Goal: Information Seeking & Learning: Learn about a topic

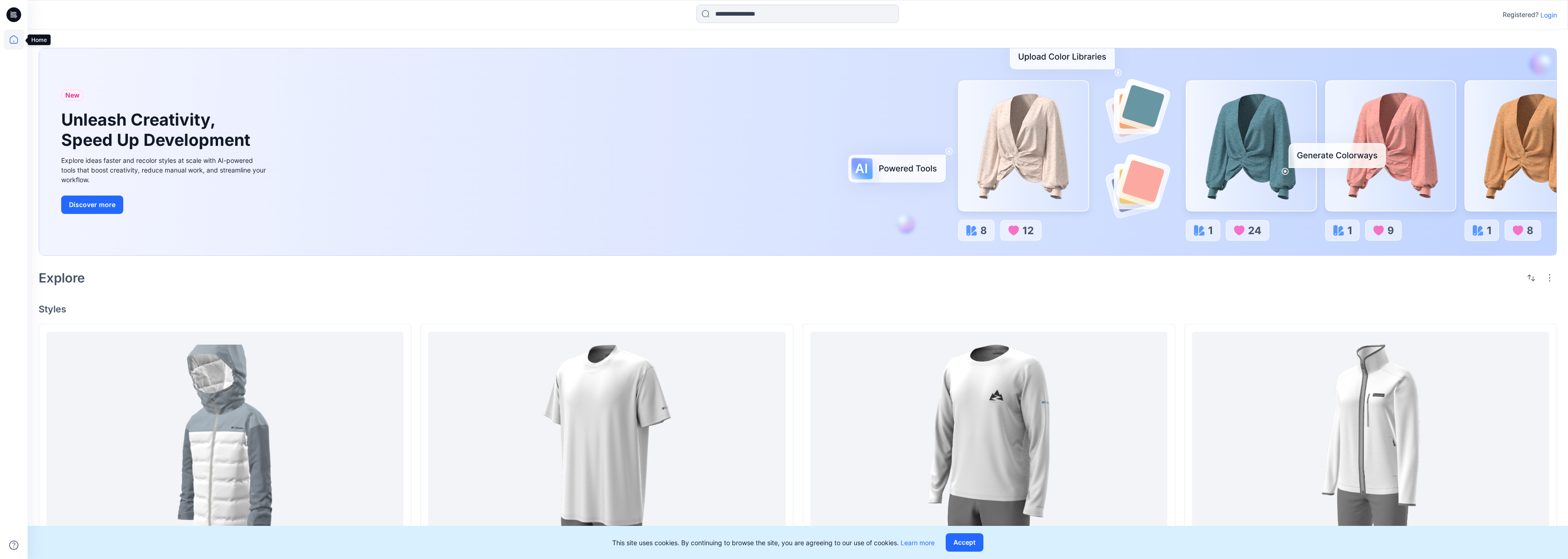
click at [14, 44] on icon at bounding box center [14, 39] width 20 height 20
click at [14, 40] on icon at bounding box center [14, 39] width 20 height 20
click at [1552, 15] on p "Login" at bounding box center [1548, 15] width 16 height 10
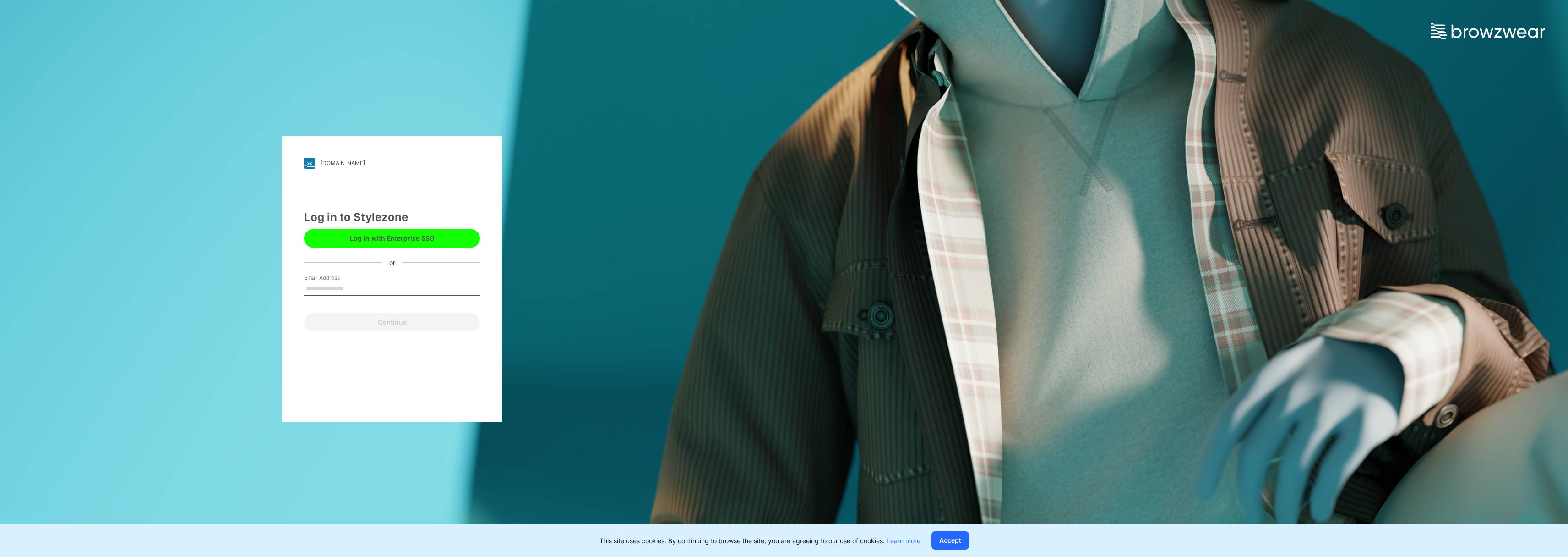
type input "**********"
click at [406, 323] on button "Continue" at bounding box center [392, 322] width 176 height 18
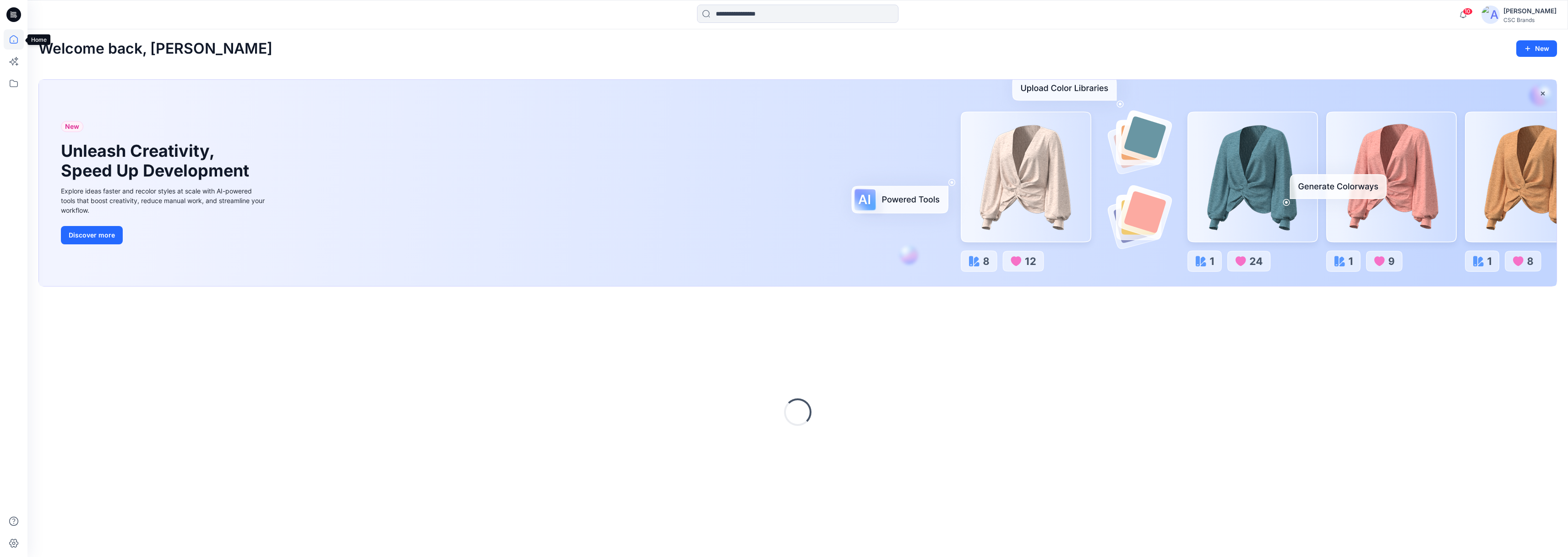
click at [17, 41] on icon at bounding box center [14, 39] width 20 height 20
click at [14, 82] on icon at bounding box center [14, 83] width 20 height 20
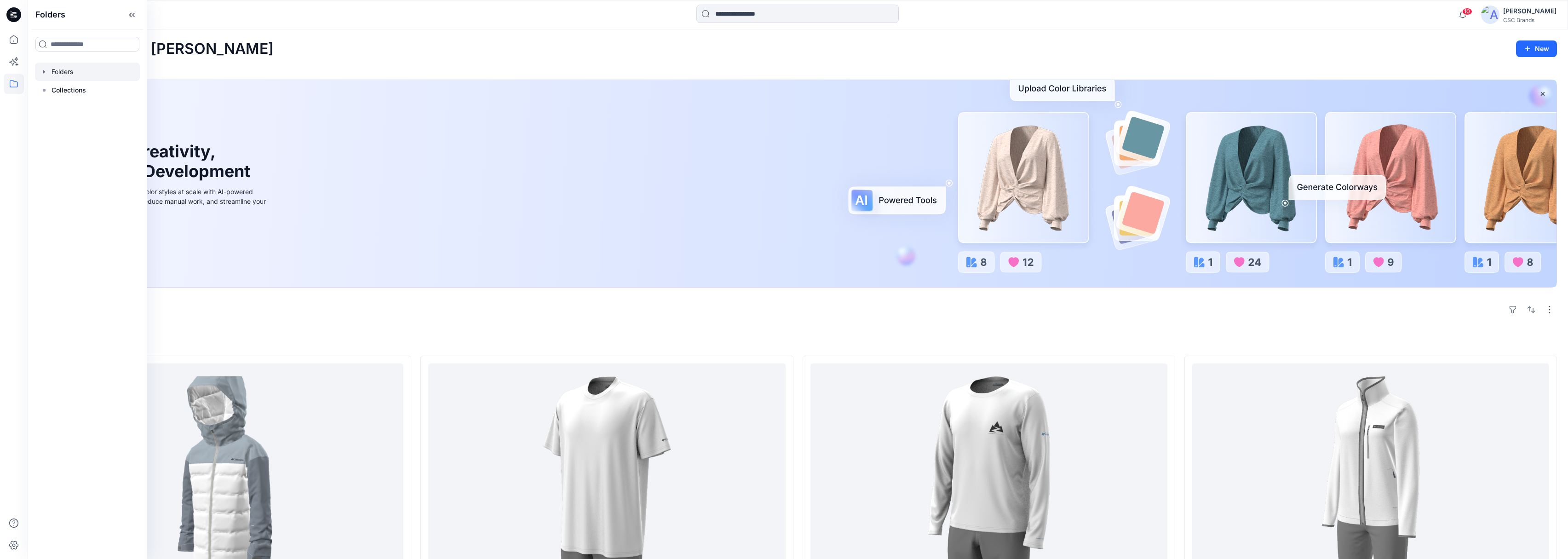
click at [54, 72] on div at bounding box center [87, 72] width 105 height 18
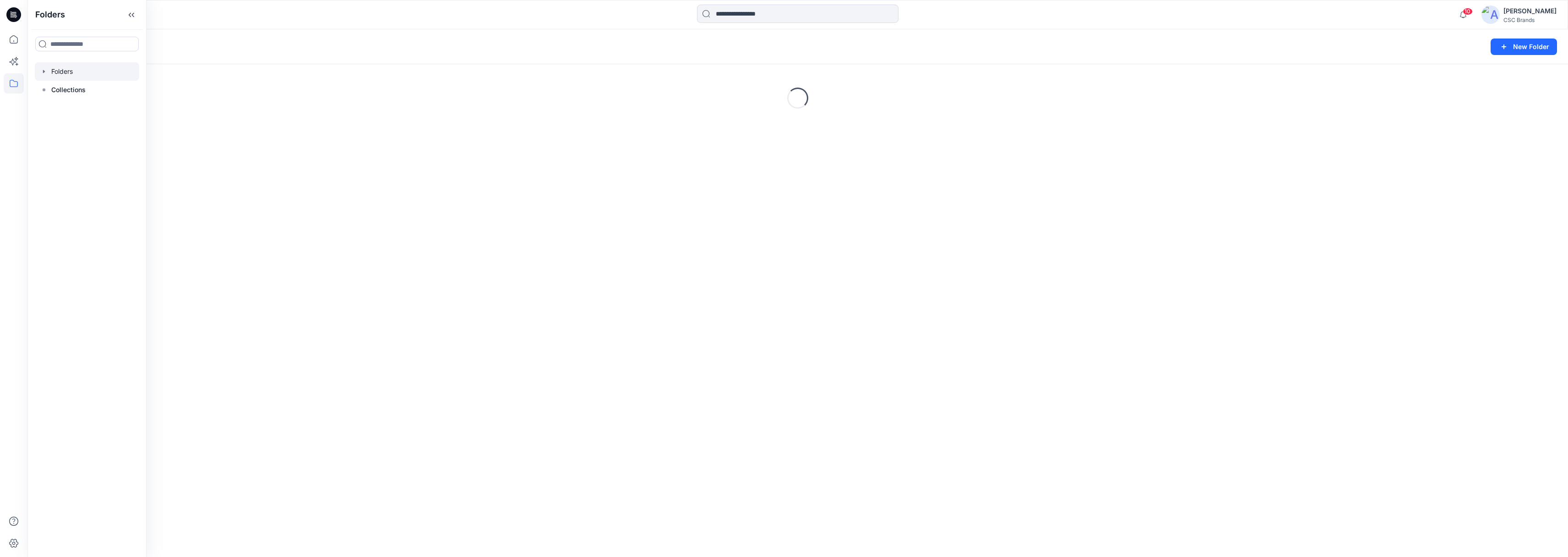
click at [46, 73] on icon "button" at bounding box center [43, 71] width 7 height 7
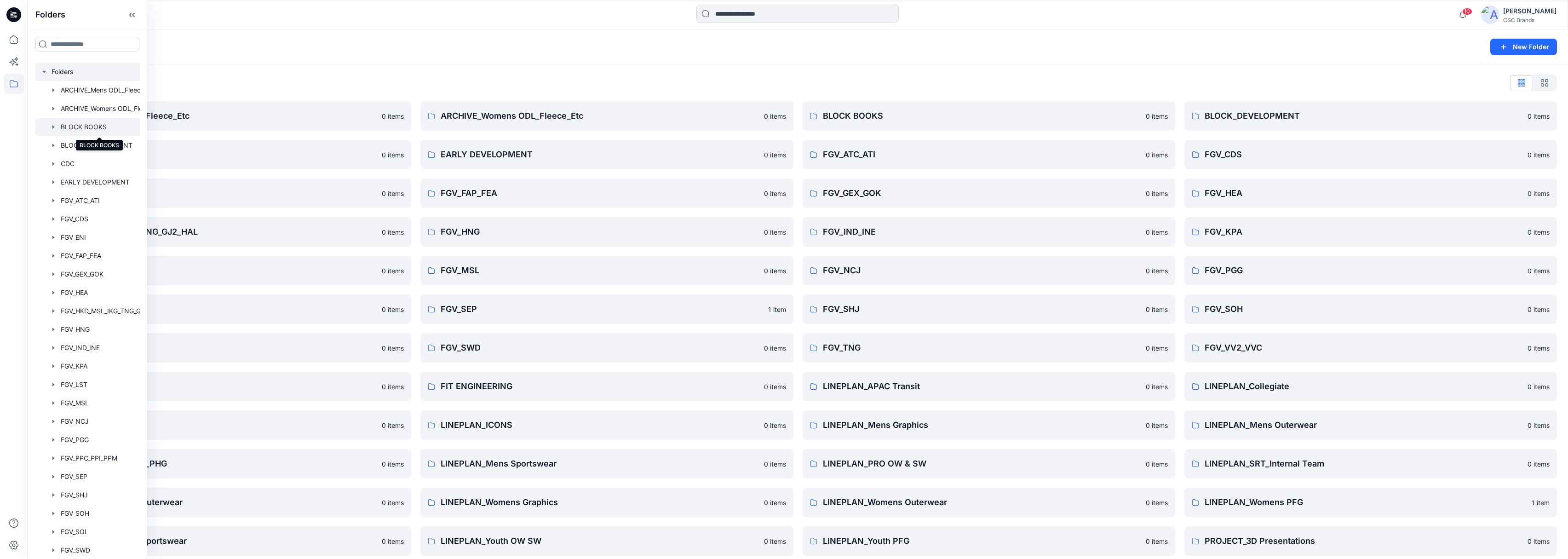
click at [87, 130] on div at bounding box center [99, 127] width 129 height 18
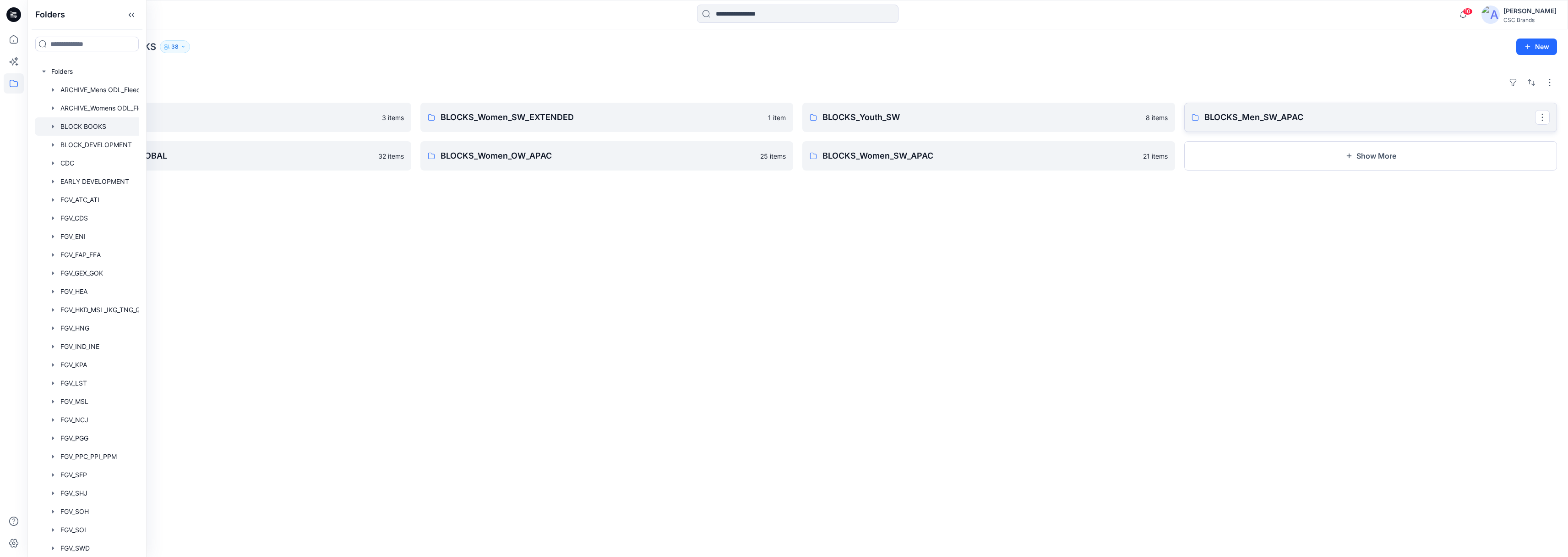
click at [1249, 124] on link "BLOCKS_Men_SW_APAC" at bounding box center [1371, 117] width 373 height 29
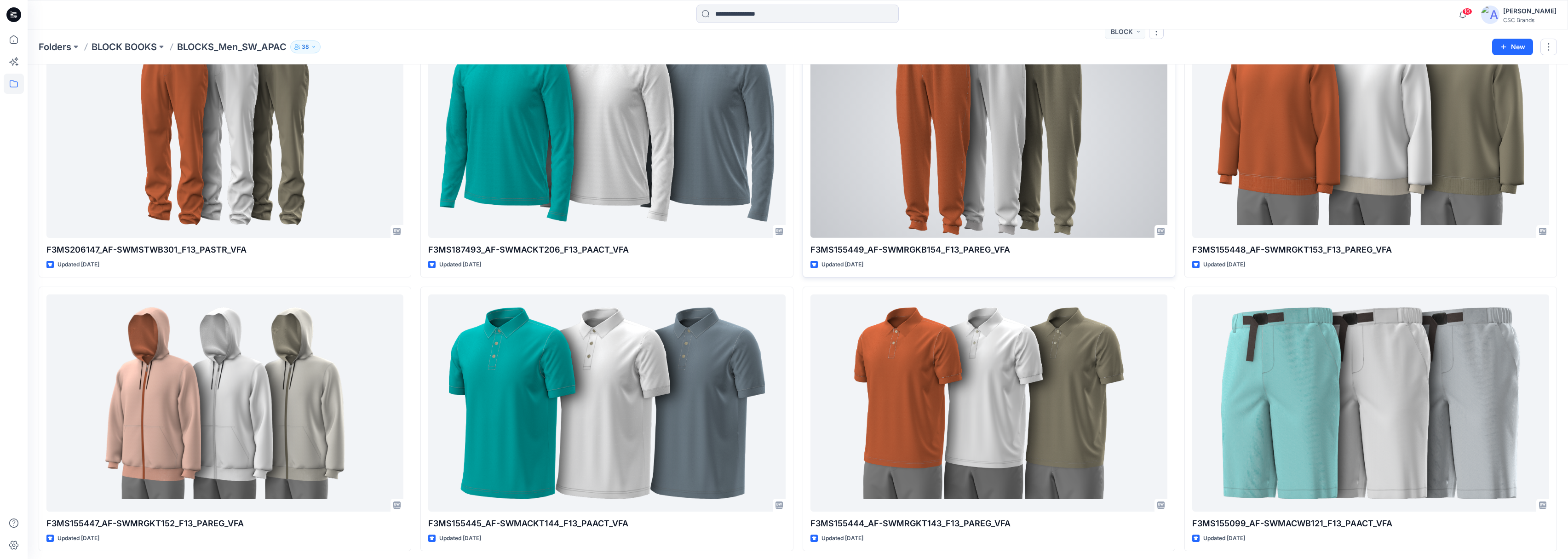
scroll to position [369, 0]
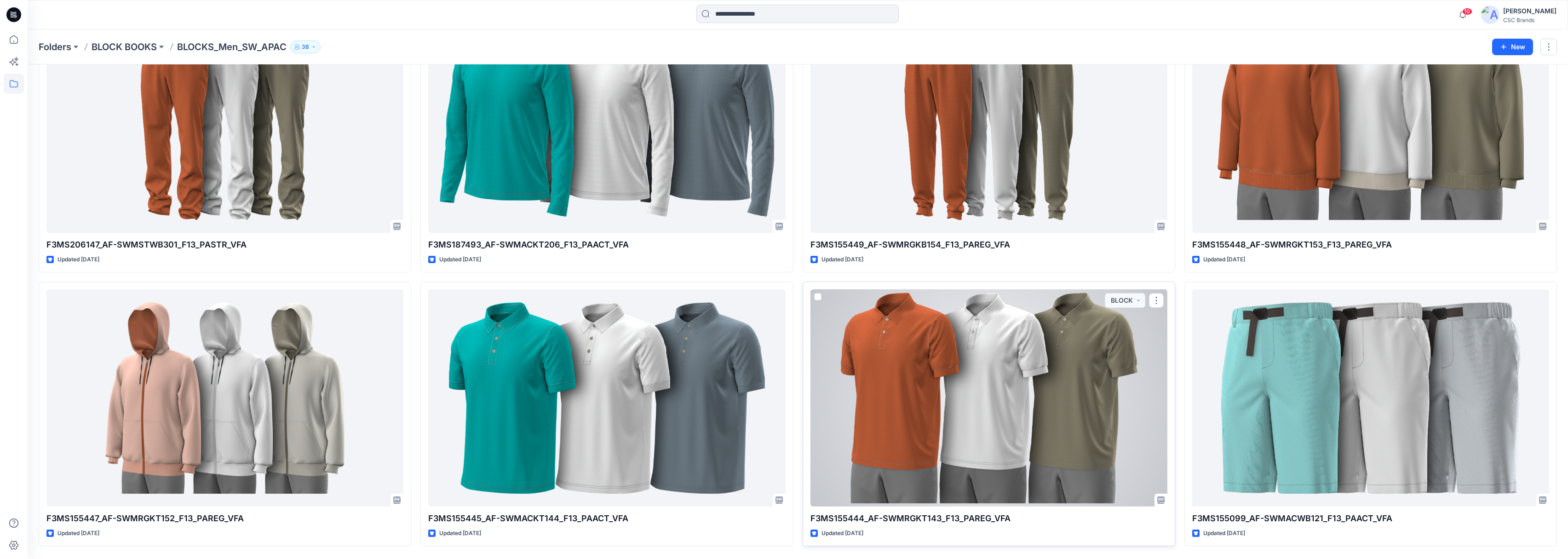
click at [911, 364] on div at bounding box center [989, 398] width 357 height 217
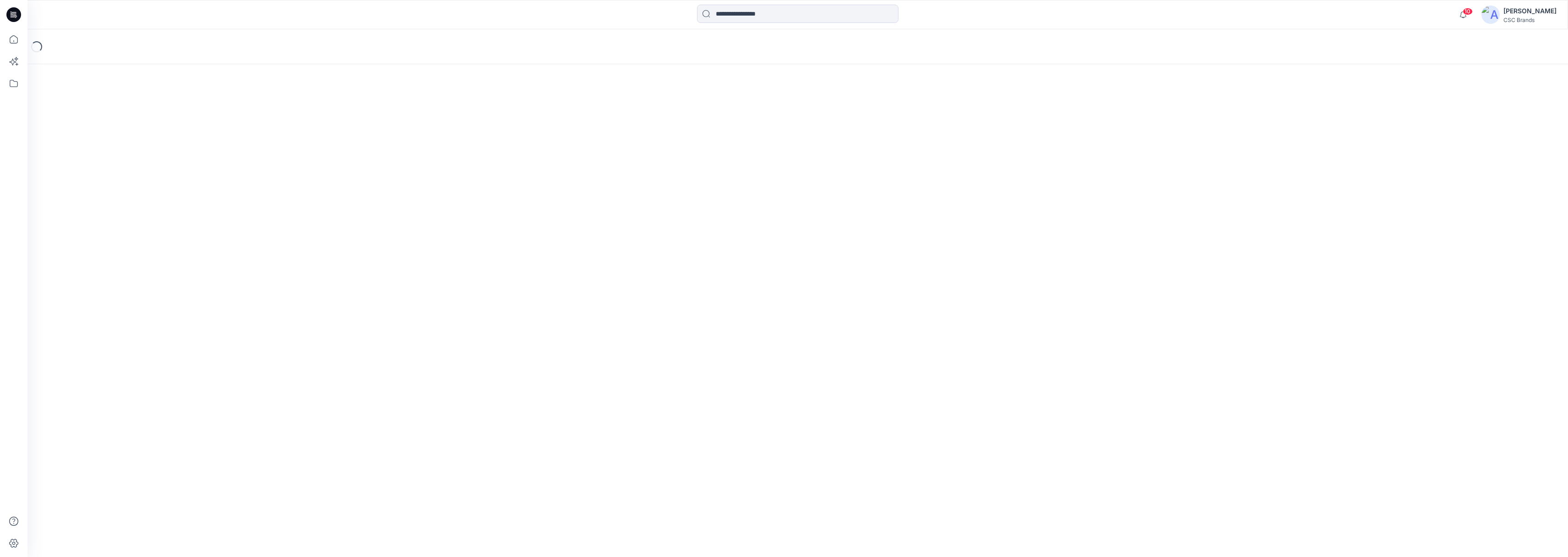
click at [908, 363] on div "Loading..." at bounding box center [798, 293] width 1541 height 527
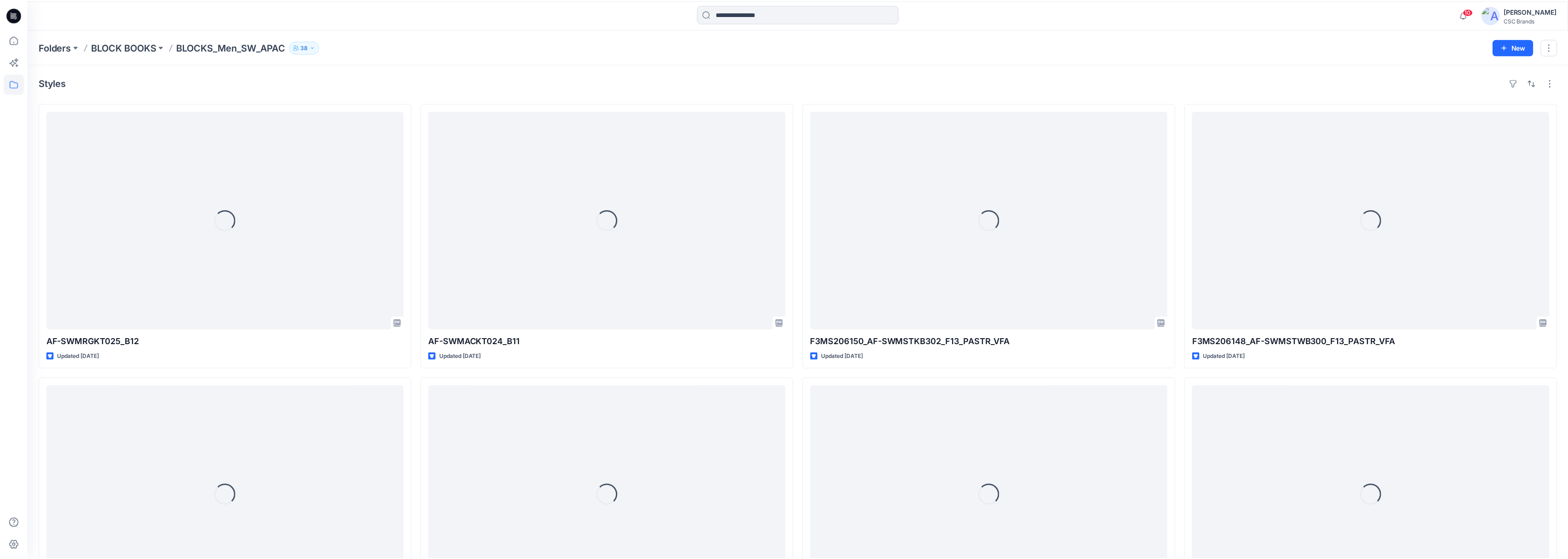
scroll to position [369, 0]
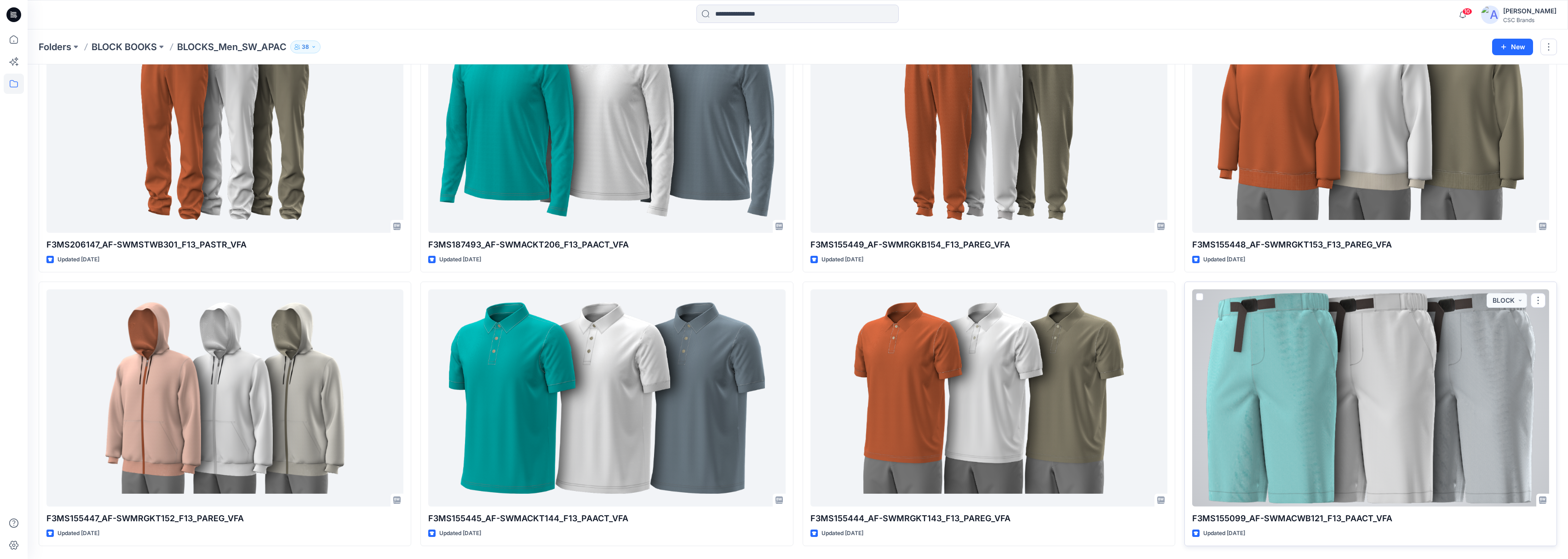
click at [1279, 326] on div at bounding box center [1370, 398] width 357 height 217
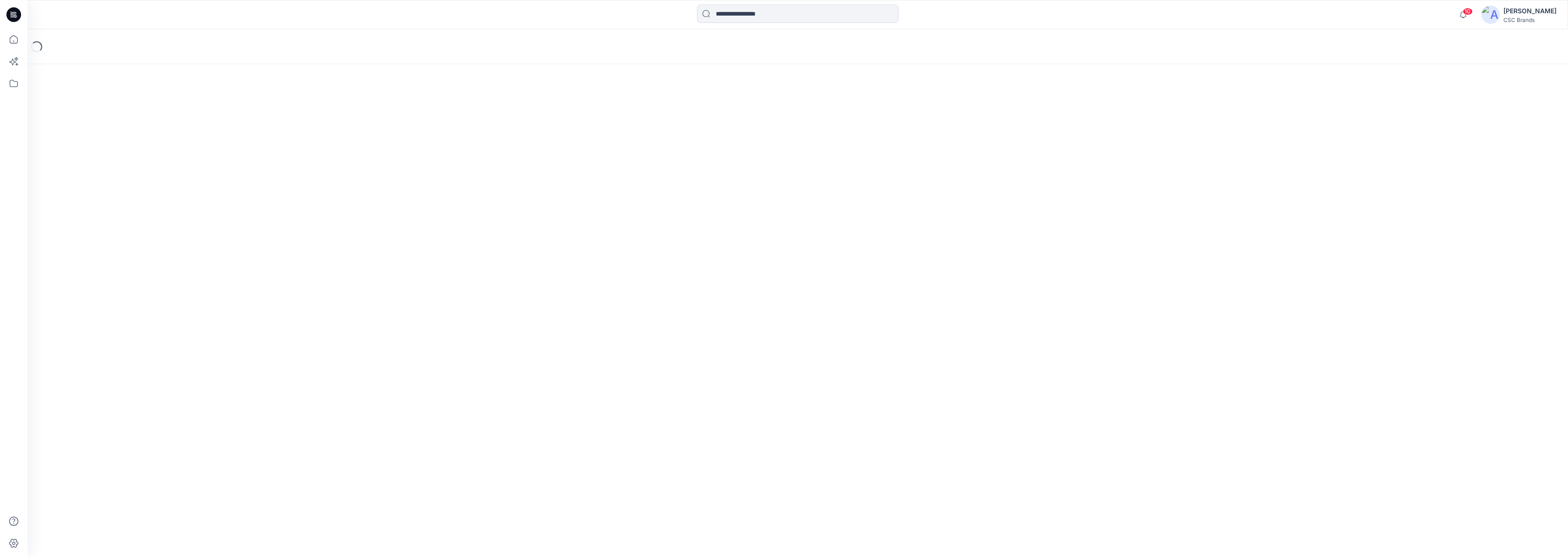
click at [1274, 325] on div "Loading..." at bounding box center [798, 293] width 1541 height 527
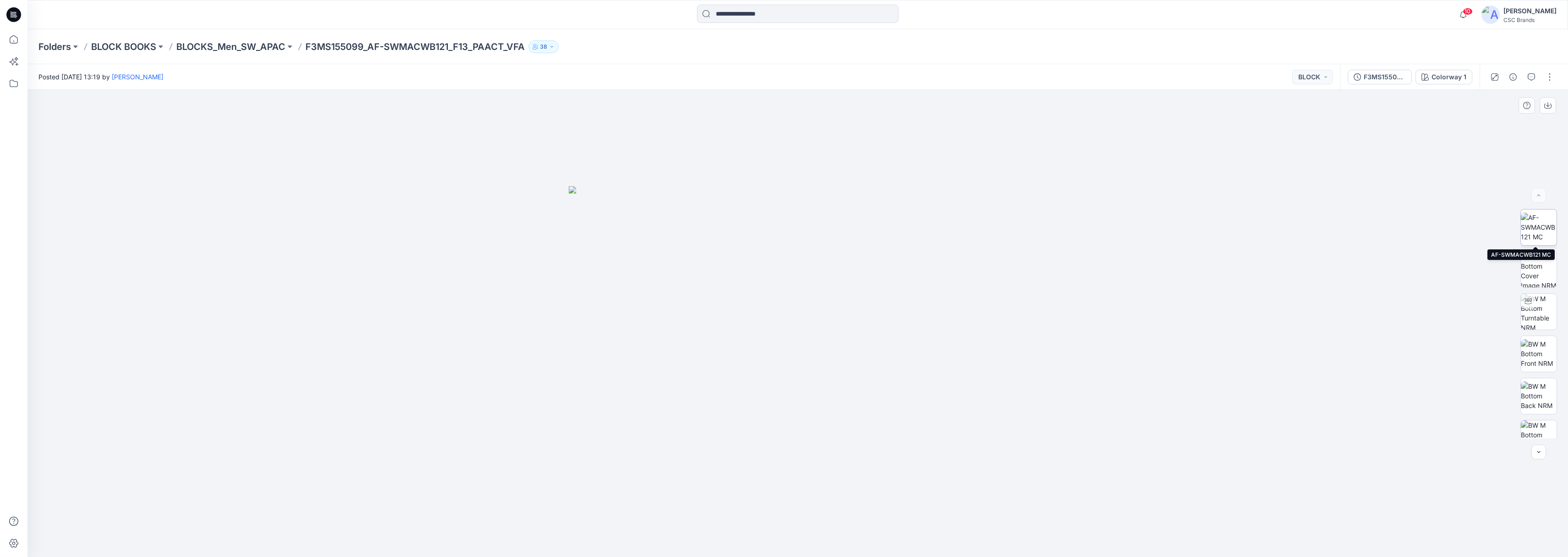
click at [1536, 227] on img at bounding box center [1539, 227] width 36 height 29
click at [1539, 260] on img at bounding box center [1539, 269] width 36 height 36
click at [1541, 302] on img at bounding box center [1539, 312] width 36 height 36
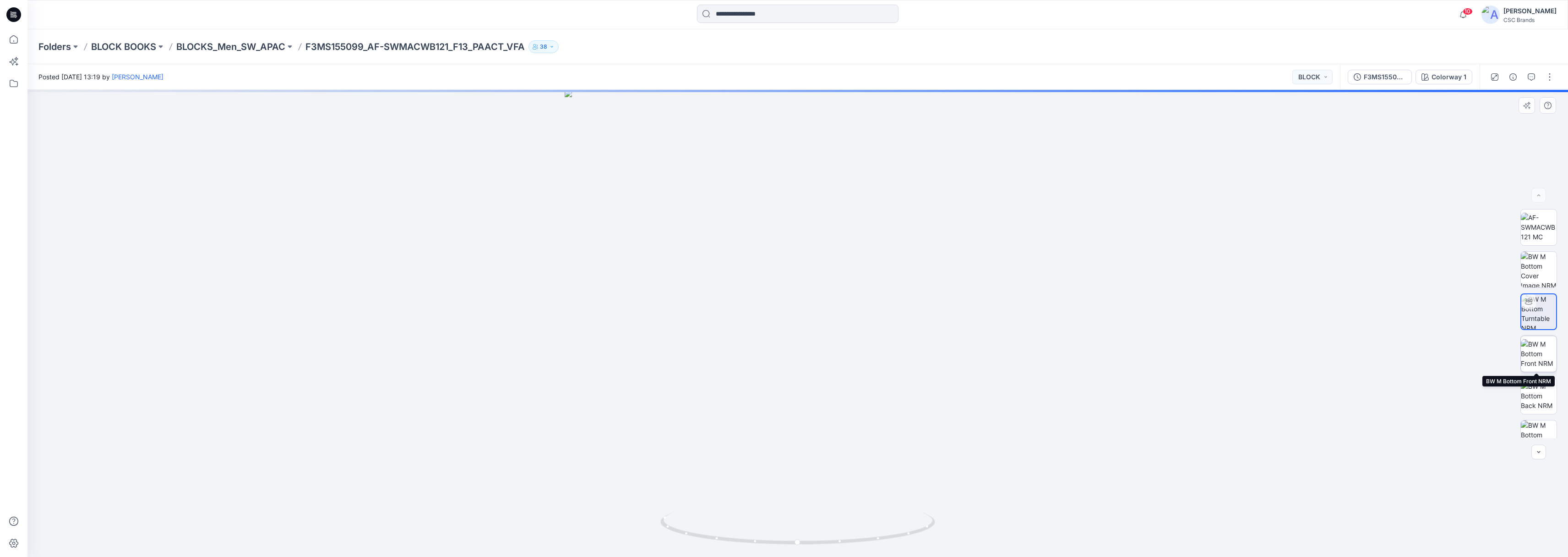
click at [1541, 368] on img at bounding box center [1539, 354] width 36 height 29
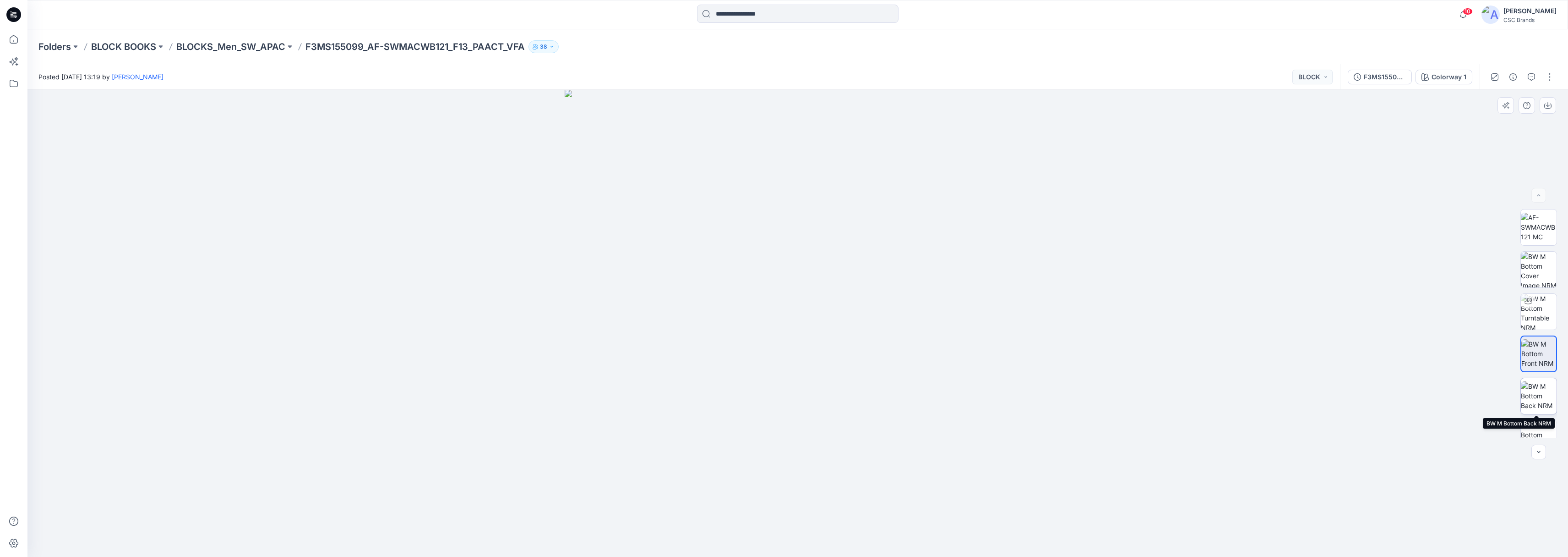
click at [1537, 394] on img at bounding box center [1539, 396] width 36 height 29
click at [135, 49] on p "BLOCK BOOKS" at bounding box center [124, 47] width 65 height 13
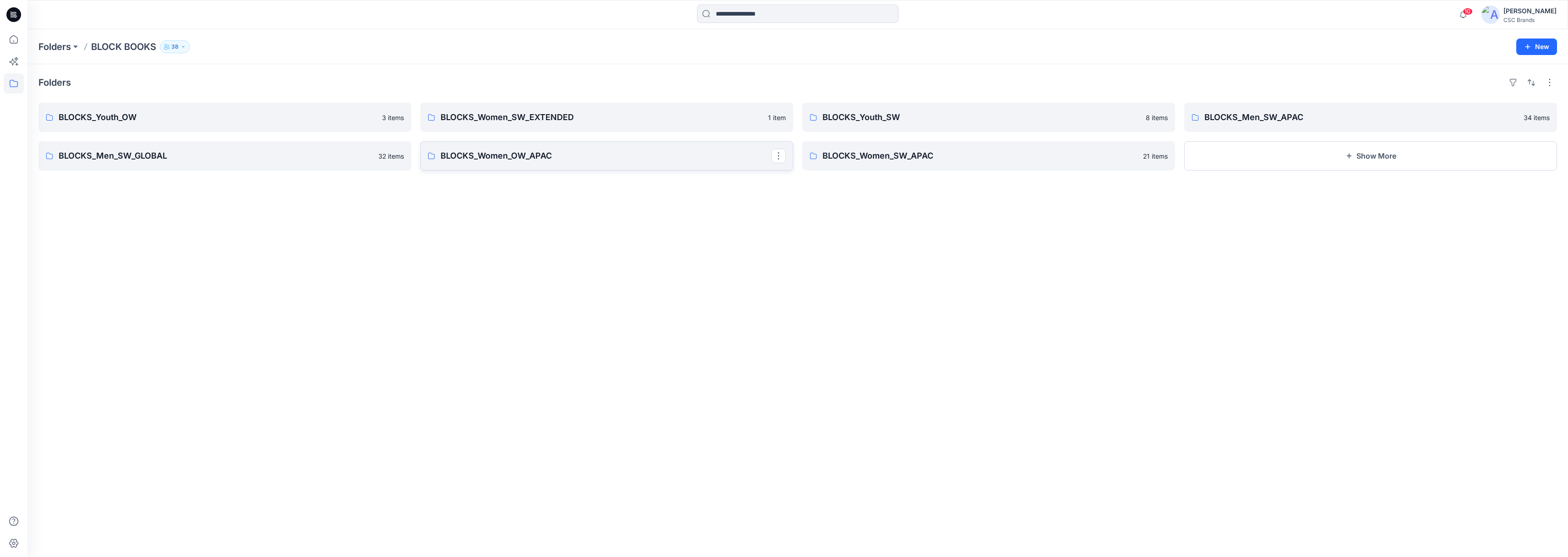
click at [514, 154] on p "BLOCKS_Women_OW_APAC" at bounding box center [606, 156] width 331 height 13
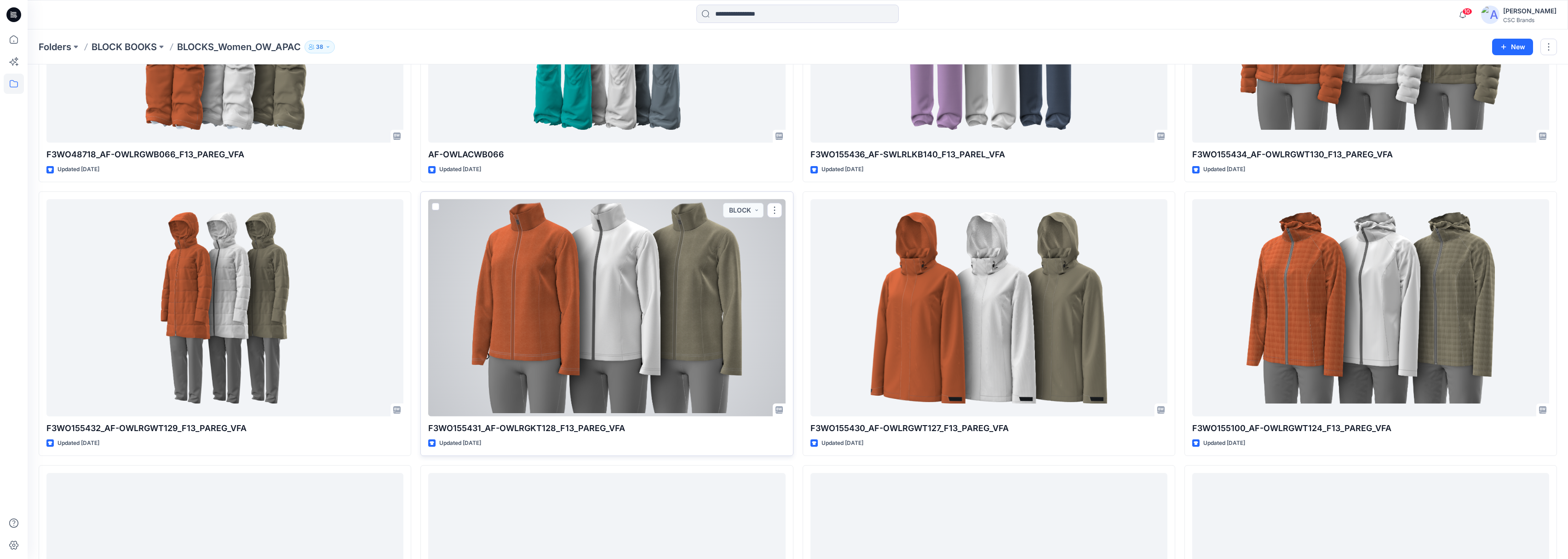
scroll to position [185, 0]
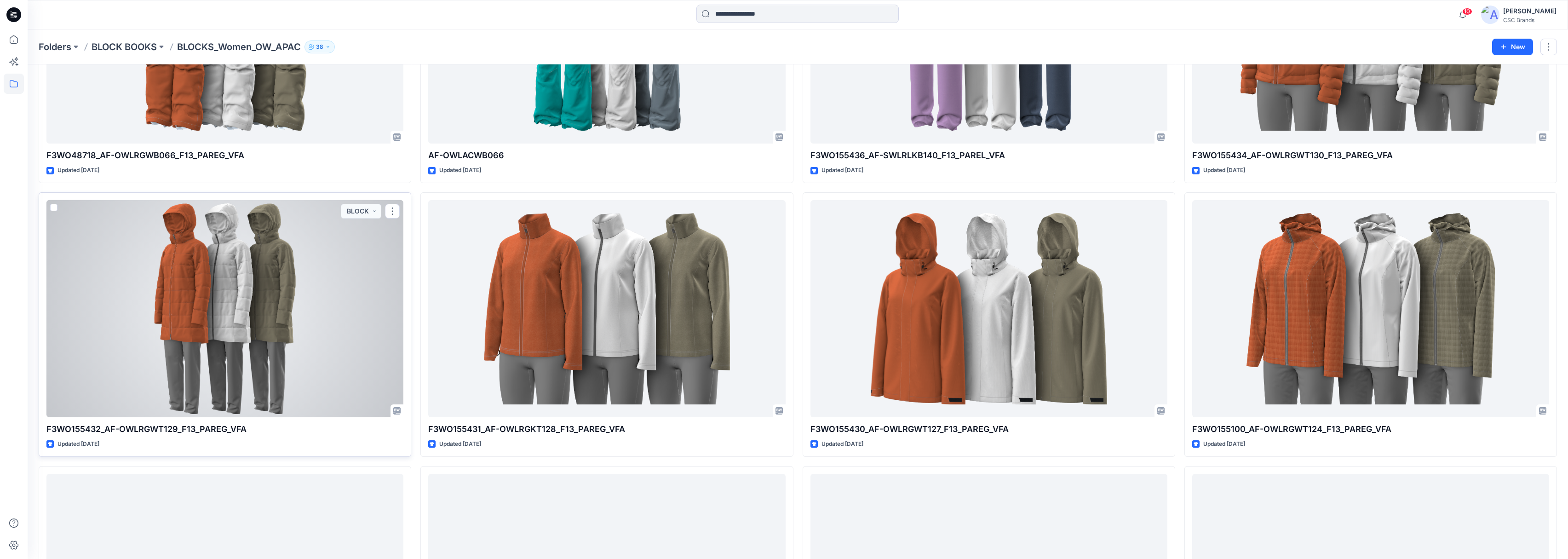
click at [235, 248] on div at bounding box center [224, 309] width 357 height 217
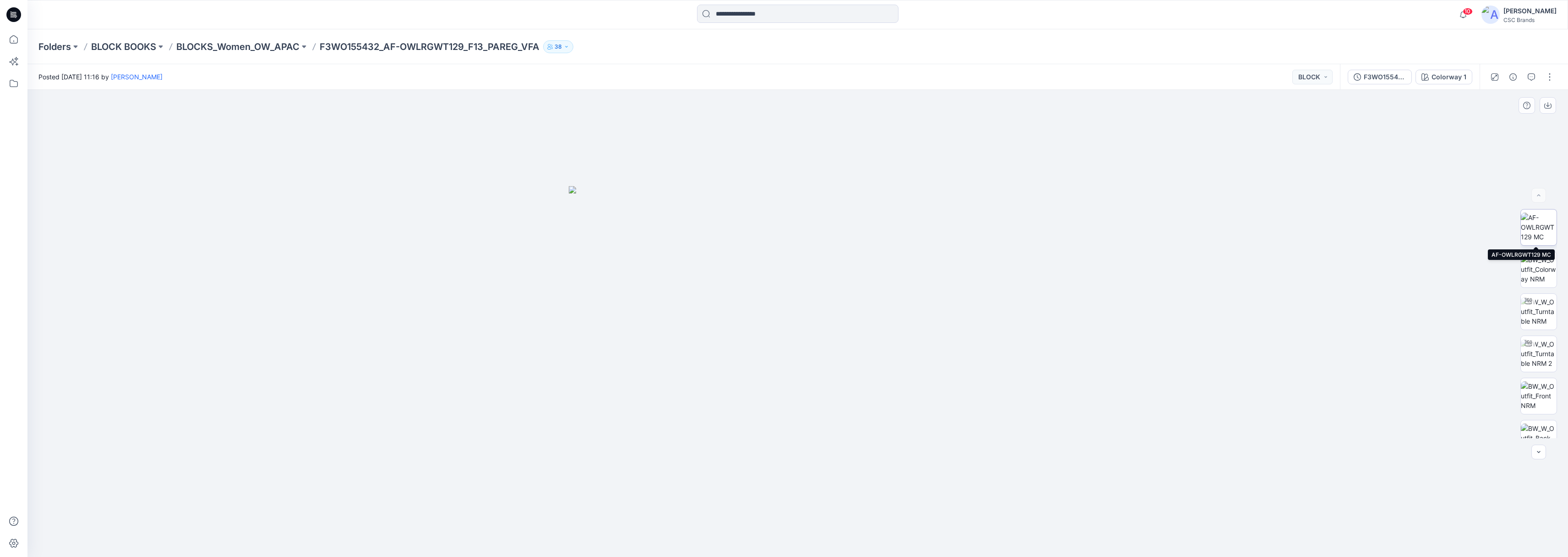
click at [1542, 222] on img at bounding box center [1539, 227] width 36 height 29
click at [1536, 275] on img at bounding box center [1539, 269] width 36 height 29
click at [1537, 310] on img at bounding box center [1539, 311] width 36 height 29
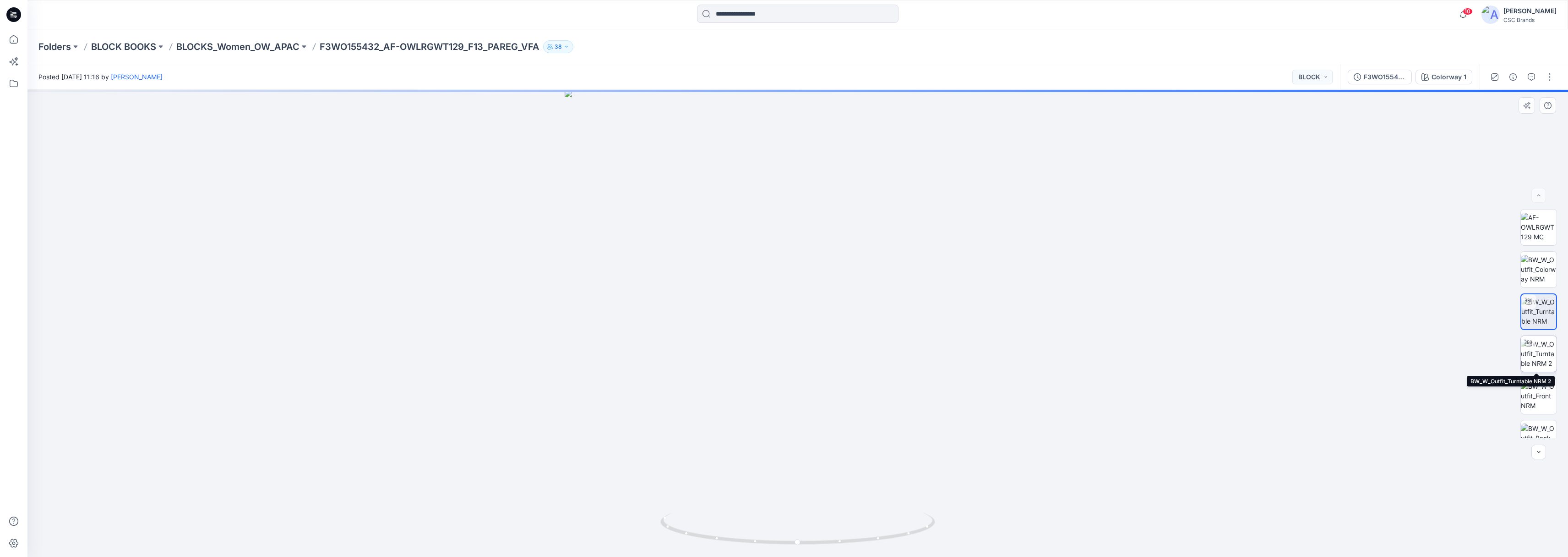
click at [1541, 348] on img at bounding box center [1539, 354] width 36 height 29
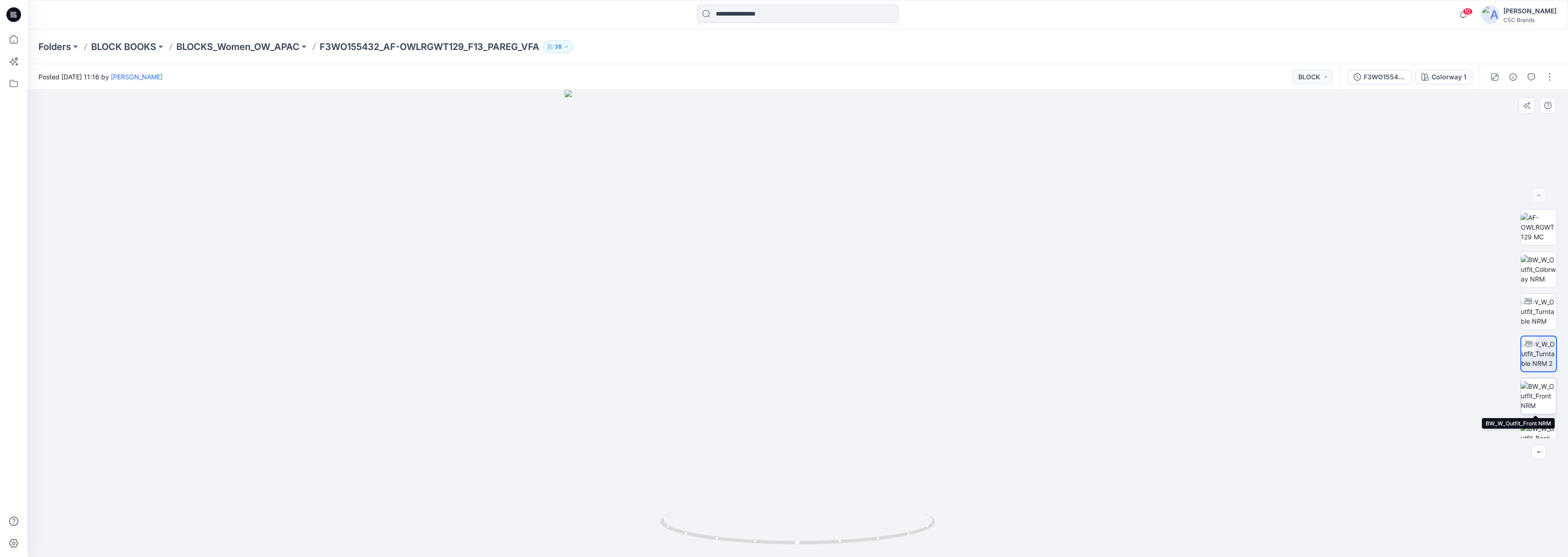
click at [1541, 396] on img at bounding box center [1539, 396] width 36 height 29
click at [1538, 432] on img at bounding box center [1539, 438] width 36 height 29
click at [1542, 235] on img at bounding box center [1539, 227] width 36 height 29
click at [1538, 225] on img at bounding box center [1539, 227] width 35 height 29
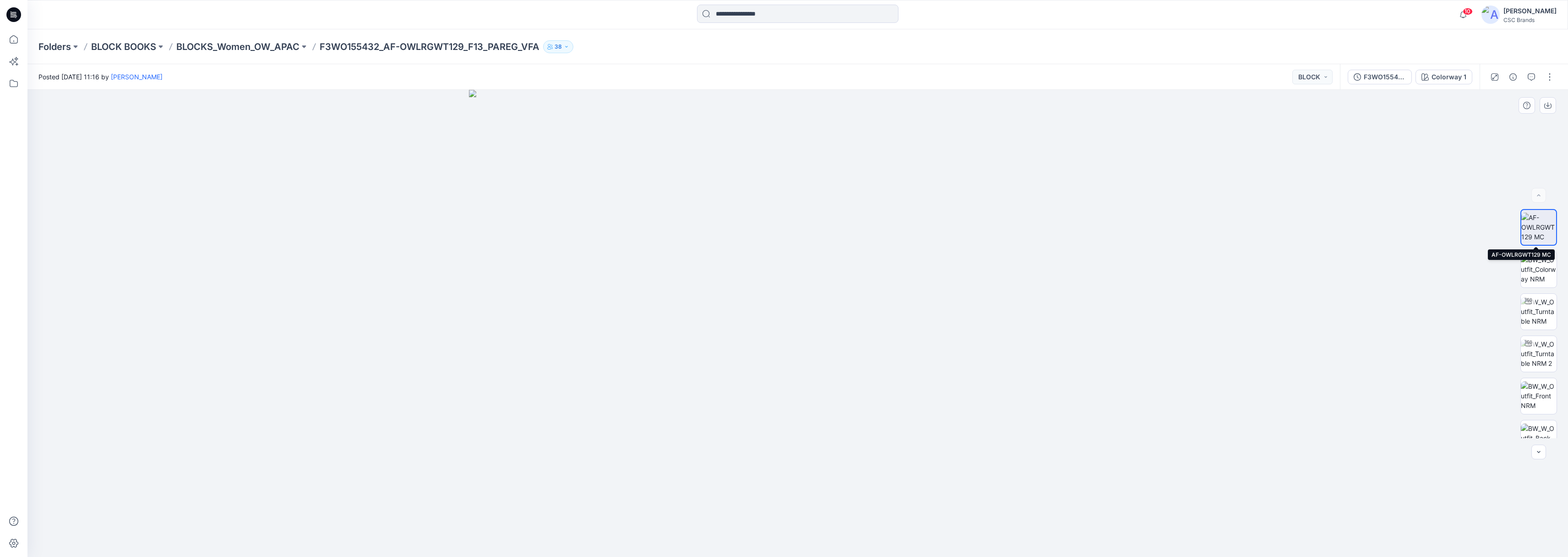
click at [1538, 225] on img at bounding box center [1539, 227] width 35 height 29
click at [1548, 104] on icon "button" at bounding box center [1548, 104] width 4 height 5
click at [854, 80] on div "Posted [DATE] 11:16 by [PERSON_NAME] BLOCK" at bounding box center [684, 76] width 1313 height 25
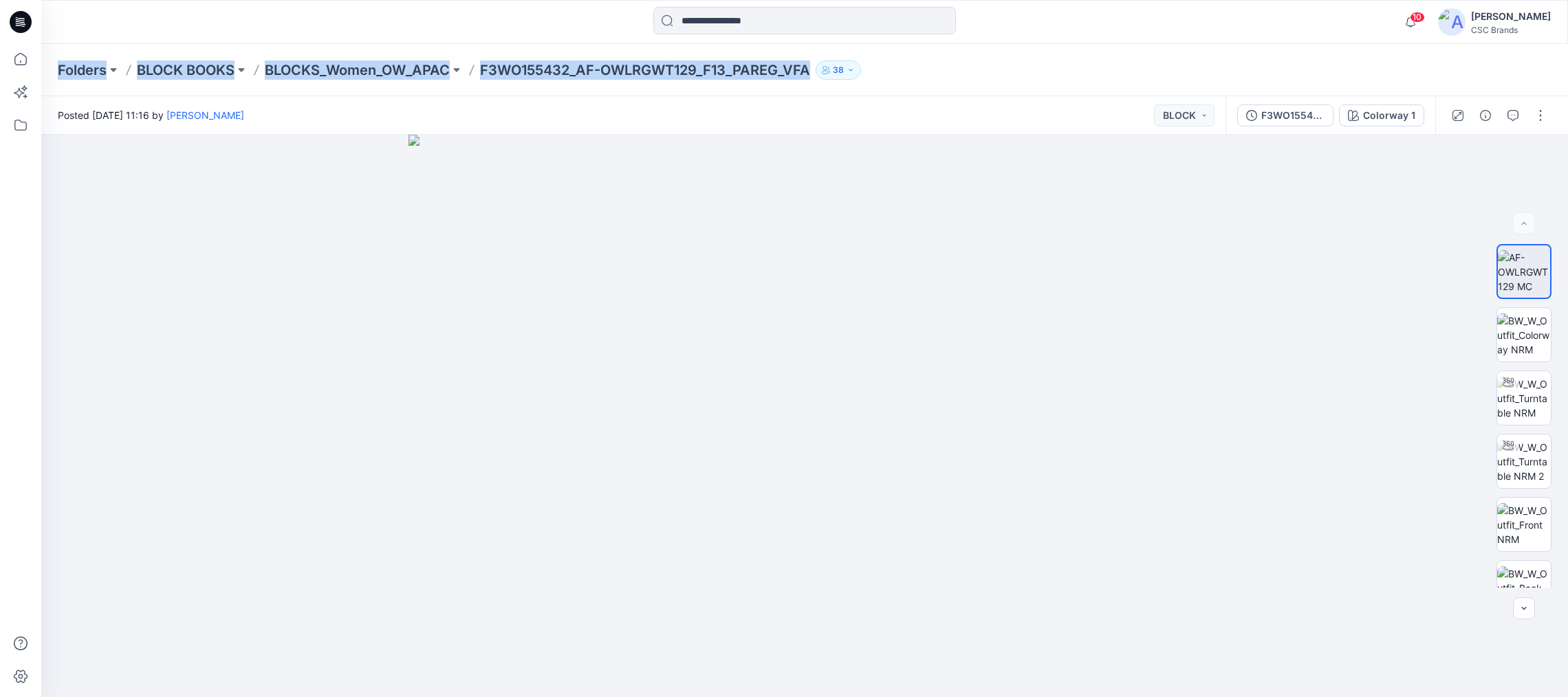
drag, startPoint x: 820, startPoint y: 70, endPoint x: 54, endPoint y: 57, distance: 766.1
click at [54, 57] on div "Folders BLOCK BOOKS BLOCKS_Women_OW_APAC F3WO155432_AF-OWLRGWT129_F13_PAREG_VFA…" at bounding box center [804, 70] width 1527 height 52
copy div "Folders BLOCK BOOKS BLOCKS_Women_OW_APAC F3WO155432_AF-OWLRGWT129_F13_PAREG_VFA…"
click at [1054, 52] on div "Folders BLOCK BOOKS BLOCKS_Women_OW_APAC F3WO155432_AF-OWLRGWT129_F13_PAREG_VFA…" at bounding box center [804, 70] width 1527 height 52
